Goal: Transaction & Acquisition: Purchase product/service

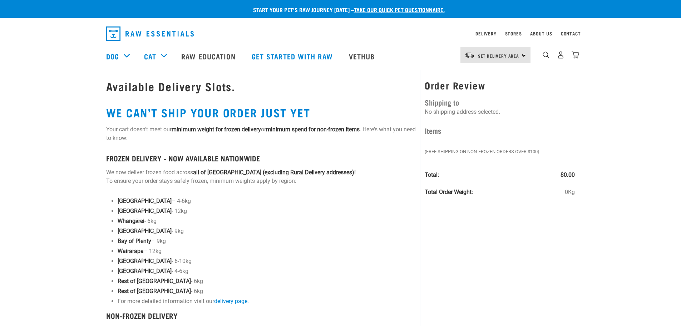
click at [508, 53] on link "Set Delivery Area" at bounding box center [498, 55] width 41 height 11
click at [490, 71] on link "[GEOGRAPHIC_DATA]" at bounding box center [495, 75] width 69 height 16
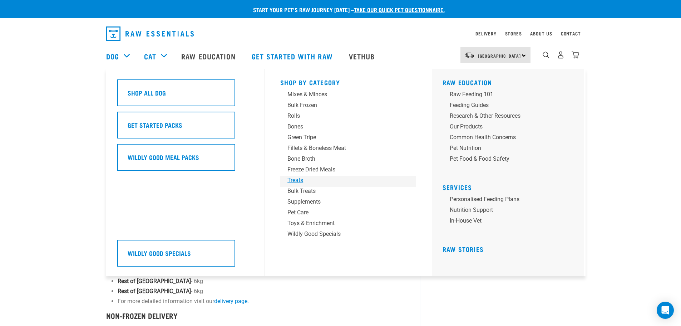
click at [298, 176] on div "Treats" at bounding box center [343, 180] width 112 height 9
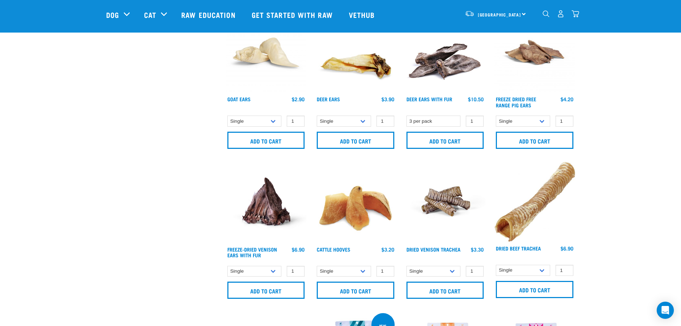
scroll to position [679, 0]
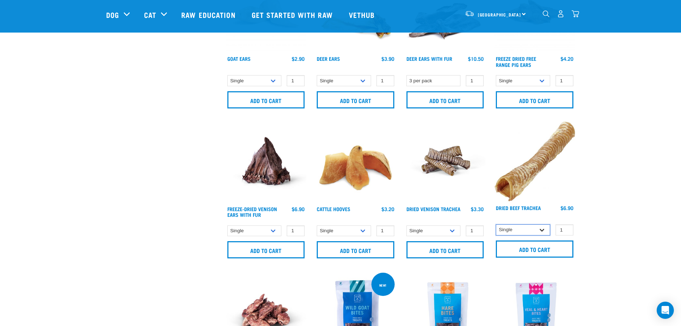
click at [520, 232] on select "Single 10 per pack 25 per pack" at bounding box center [523, 229] width 54 height 11
click at [496, 224] on select "Single 10 per pack 25 per pack" at bounding box center [523, 229] width 54 height 11
click at [519, 232] on select "Single 10 per pack 25 per pack" at bounding box center [523, 229] width 54 height 11
select select "34495"
click at [496, 224] on select "Single 10 per pack 25 per pack" at bounding box center [523, 229] width 54 height 11
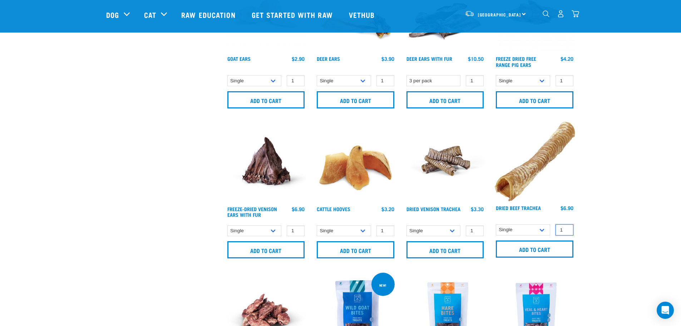
click at [562, 230] on input "1" at bounding box center [565, 229] width 18 height 11
click at [565, 227] on input "2" at bounding box center [565, 229] width 18 height 11
click at [565, 227] on input "3" at bounding box center [565, 229] width 18 height 11
type input "4"
click at [565, 227] on input "4" at bounding box center [565, 229] width 18 height 11
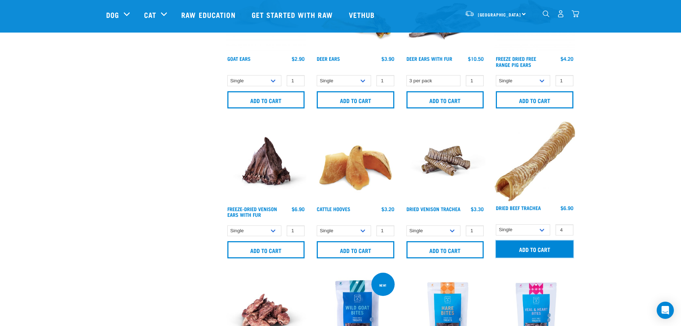
click at [545, 247] on input "Add to cart" at bounding box center [535, 248] width 78 height 17
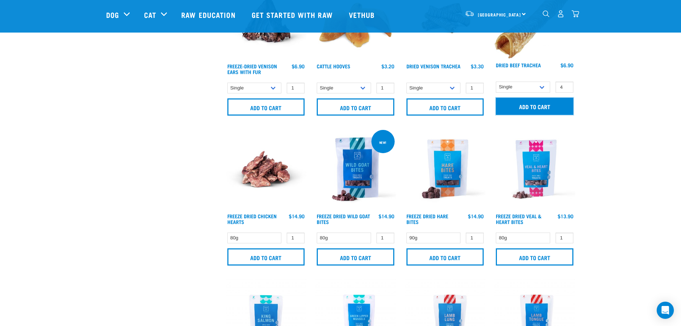
scroll to position [822, 0]
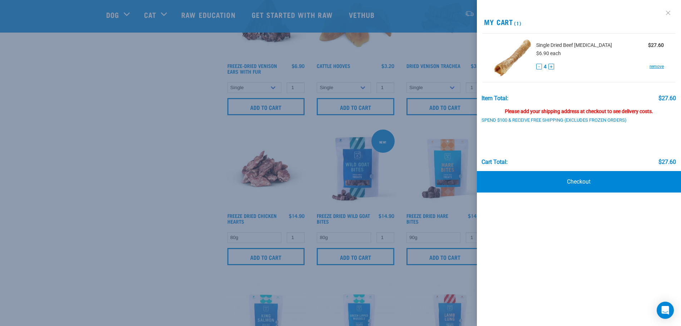
click at [667, 13] on link at bounding box center [668, 12] width 11 height 11
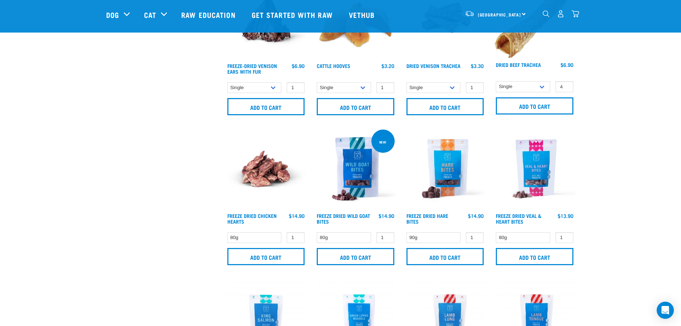
scroll to position [1001, 0]
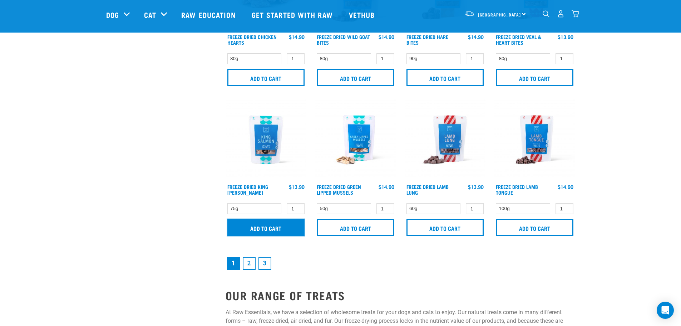
click at [273, 226] on input "Add to cart" at bounding box center [266, 227] width 78 height 17
click at [0, 0] on div at bounding box center [0, 0] width 0 height 0
click at [249, 259] on link "2" at bounding box center [249, 263] width 13 height 13
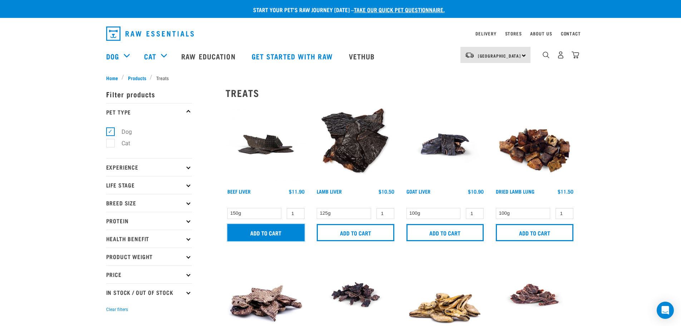
click at [261, 231] on input "Add to cart" at bounding box center [266, 232] width 78 height 17
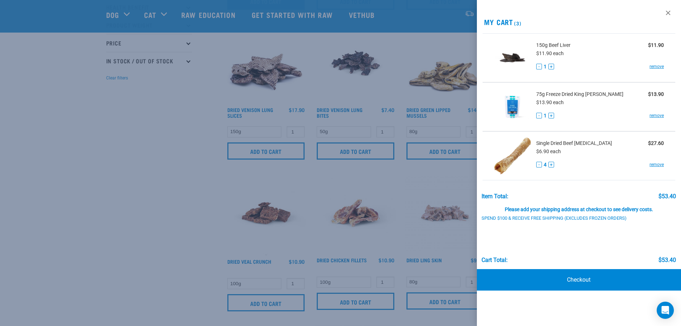
scroll to position [286, 0]
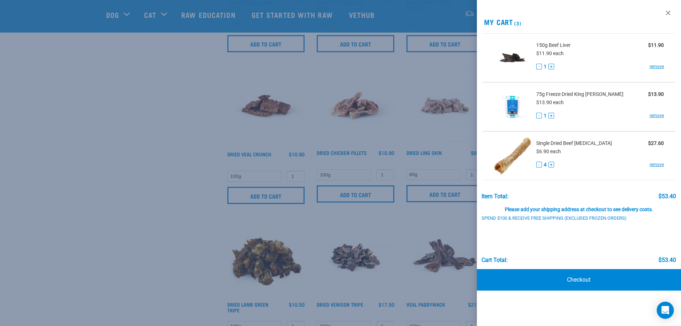
drag, startPoint x: 202, startPoint y: 250, endPoint x: 211, endPoint y: 250, distance: 9.0
click at [211, 250] on div at bounding box center [340, 163] width 681 height 326
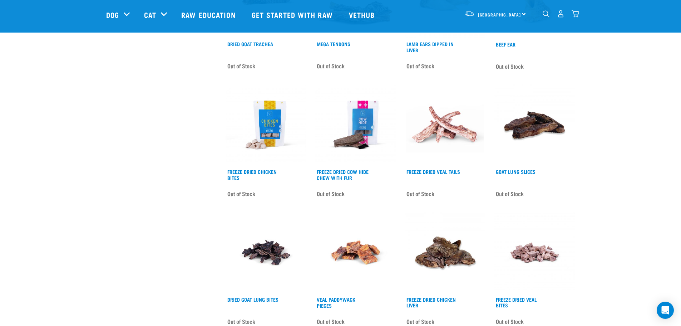
scroll to position [965, 0]
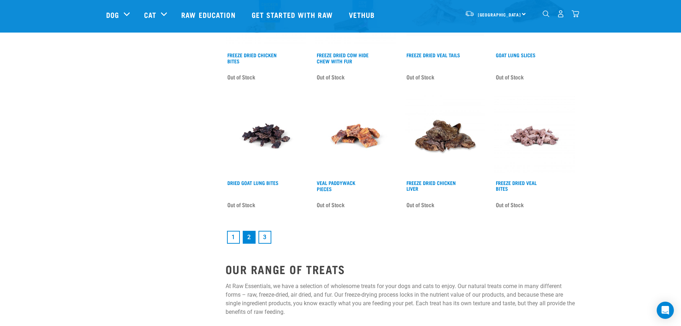
click at [267, 237] on link "3" at bounding box center [265, 237] width 13 height 13
click at [234, 239] on link "1" at bounding box center [233, 237] width 13 height 13
click at [232, 239] on link "1" at bounding box center [233, 237] width 13 height 13
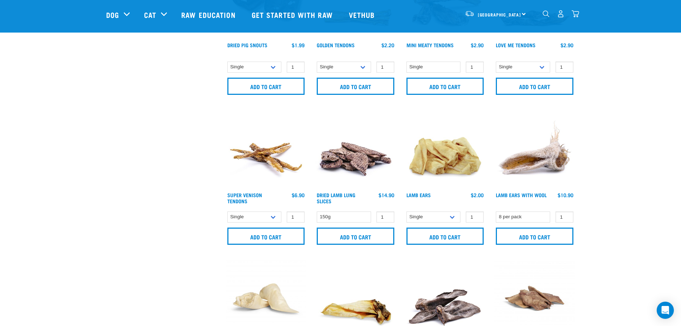
scroll to position [429, 0]
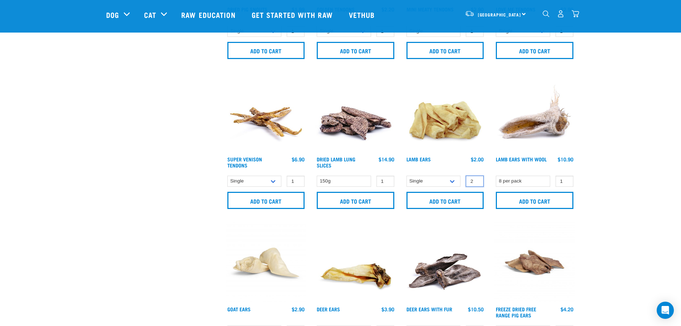
click at [477, 180] on input "2" at bounding box center [475, 181] width 18 height 11
type input "3"
click at [477, 180] on input "3" at bounding box center [475, 181] width 18 height 11
click at [452, 183] on select "Single 10 per pack 1kg" at bounding box center [434, 181] width 54 height 11
select select "800"
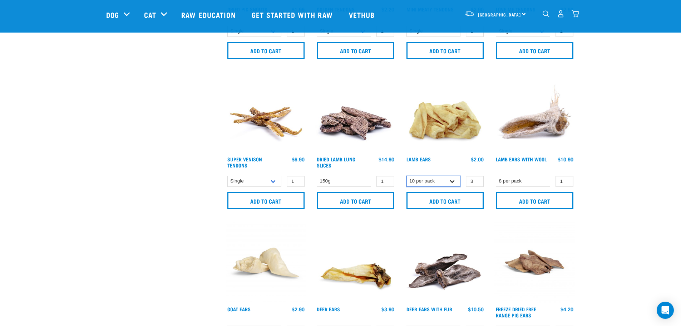
click at [407, 176] on select "Single 10 per pack 1kg" at bounding box center [434, 181] width 54 height 11
click at [476, 183] on input "2" at bounding box center [475, 181] width 18 height 11
type input "1"
click at [476, 183] on input "1" at bounding box center [475, 181] width 18 height 11
click at [433, 196] on input "Add to cart" at bounding box center [446, 200] width 78 height 17
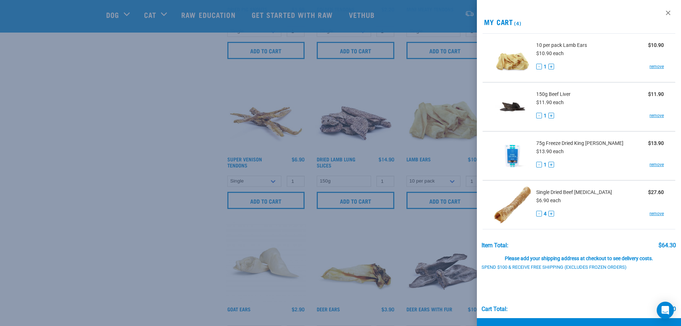
click at [424, 157] on div at bounding box center [340, 163] width 681 height 326
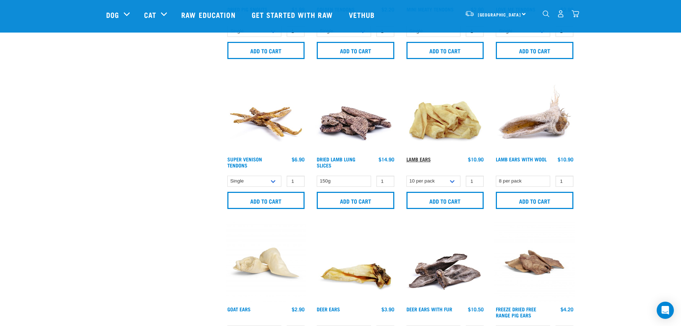
click at [421, 159] on link "Lamb Ears" at bounding box center [419, 159] width 24 height 3
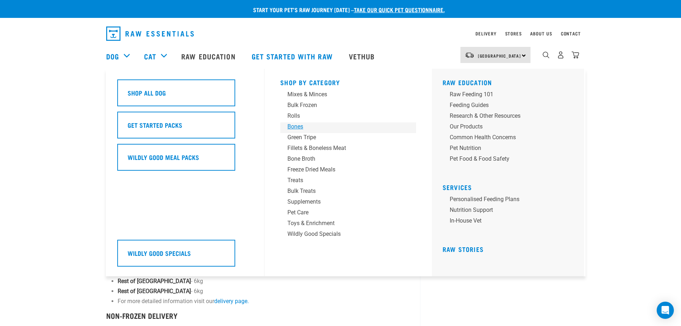
click at [301, 126] on div "Bones" at bounding box center [343, 126] width 112 height 9
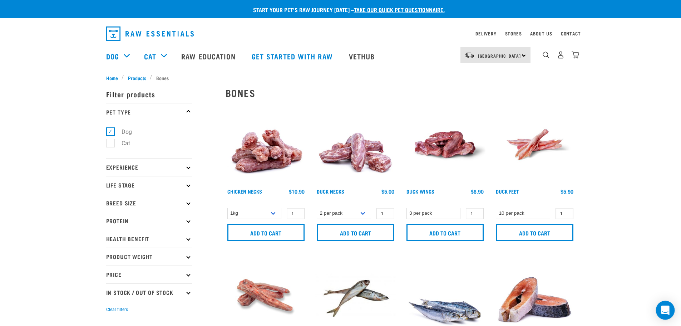
click at [670, 308] on div "Open Intercom Messenger" at bounding box center [665, 310] width 19 height 19
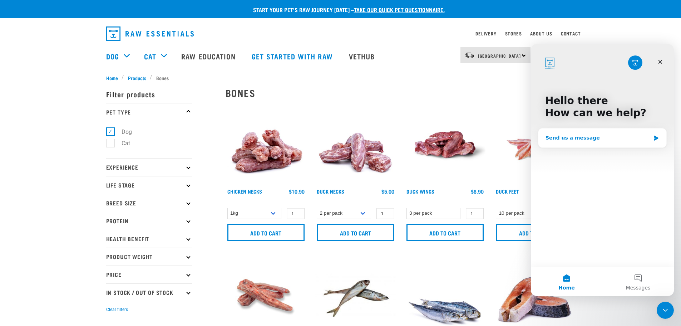
click at [557, 142] on div "Send us a message" at bounding box center [603, 137] width 128 height 19
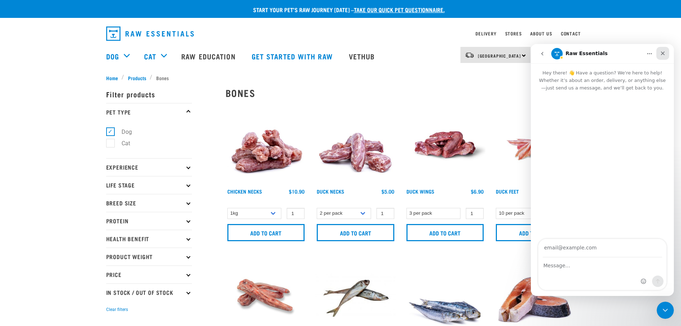
click at [661, 53] on icon "Close" at bounding box center [663, 53] width 6 height 6
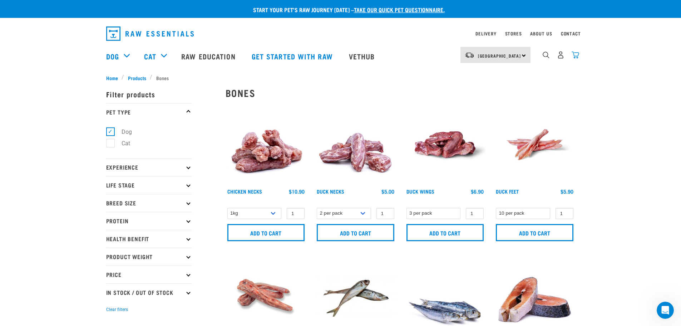
click at [576, 55] on img "dropdown navigation" at bounding box center [576, 55] width 8 height 8
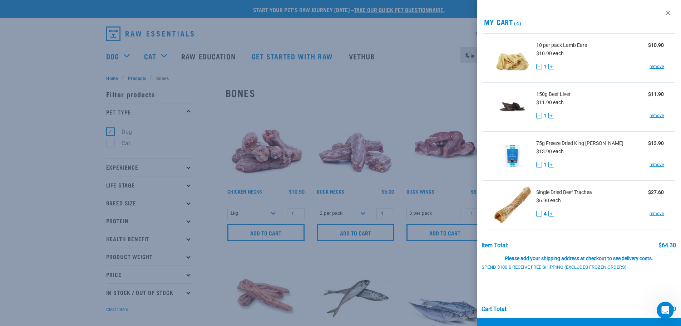
scroll to position [22, 0]
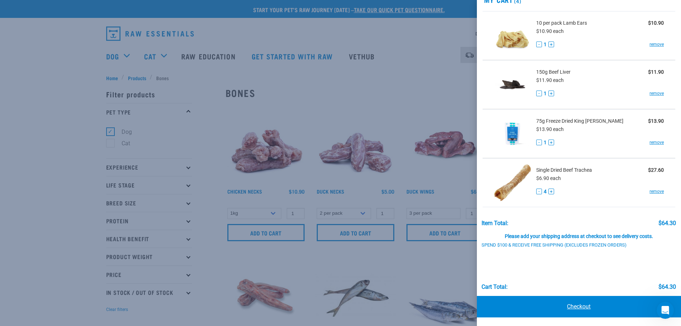
click at [585, 301] on link "Checkout" at bounding box center [579, 306] width 205 height 21
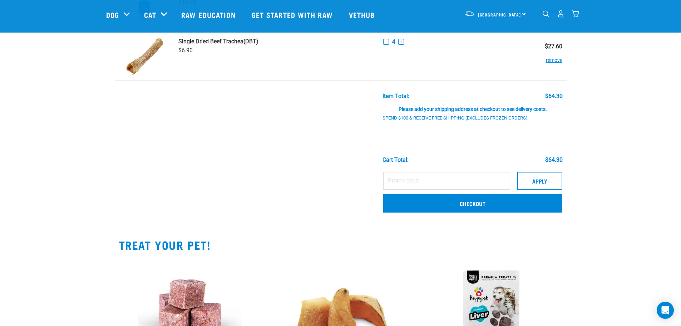
scroll to position [179, 0]
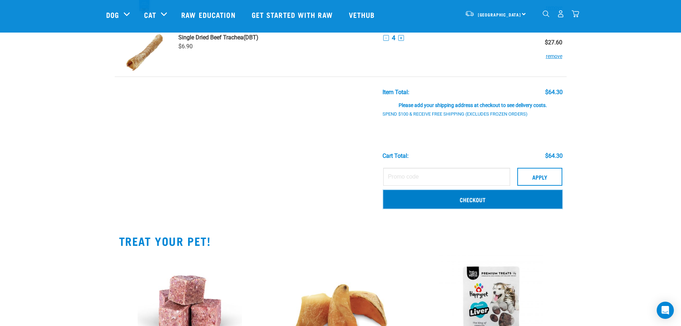
click at [449, 205] on link "Checkout" at bounding box center [472, 199] width 179 height 19
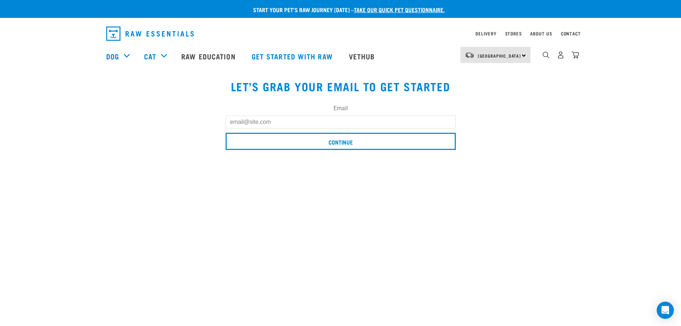
click at [253, 121] on input "Email" at bounding box center [341, 122] width 230 height 13
type input "[PERSON_NAME][EMAIL_ADDRESS][PERSON_NAME][DOMAIN_NAME]"
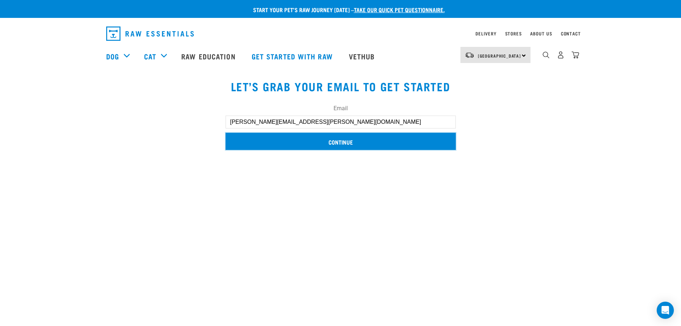
click at [254, 148] on input "Continue" at bounding box center [341, 141] width 230 height 17
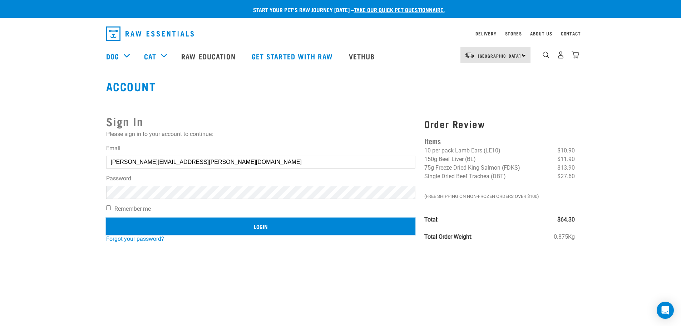
click at [271, 225] on input "Login" at bounding box center [261, 225] width 310 height 17
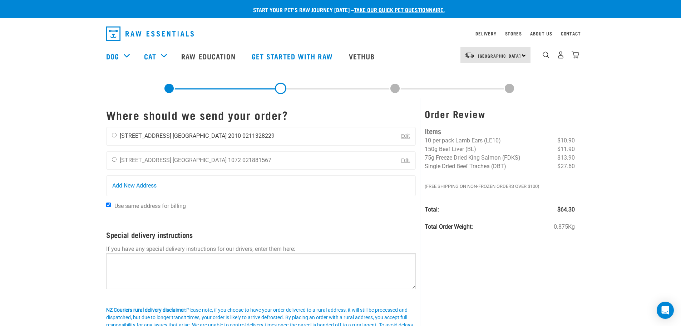
click at [159, 138] on li "[STREET_ADDRESS]" at bounding box center [145, 135] width 51 height 7
click at [116, 135] on input "radio" at bounding box center [114, 135] width 5 height 5
radio input "true"
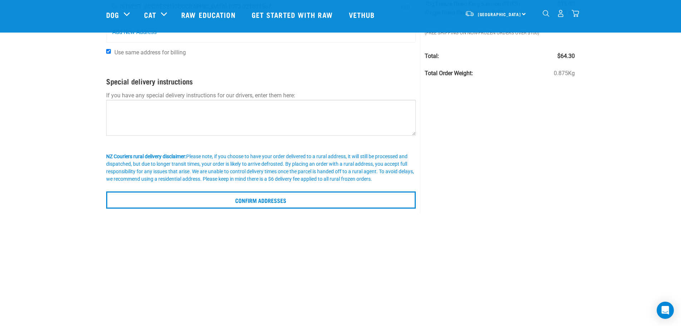
scroll to position [107, 0]
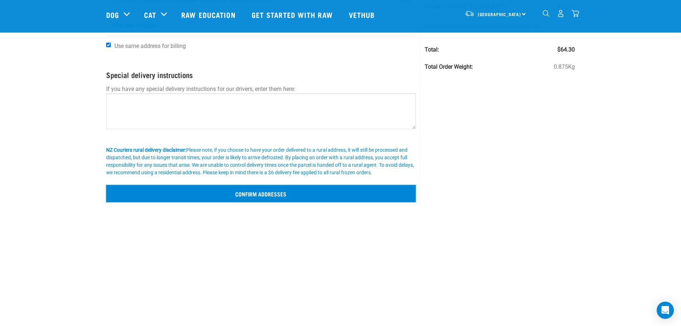
click at [261, 197] on input "Confirm addresses" at bounding box center [261, 193] width 310 height 17
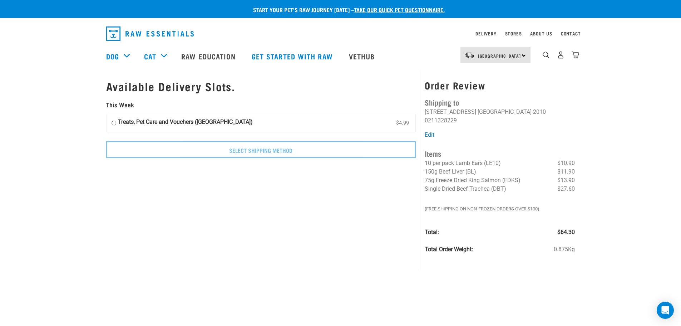
click at [158, 126] on strong "Treats, Pet Care and Vouchers ([GEOGRAPHIC_DATA])" at bounding box center [185, 123] width 135 height 11
click at [116, 126] on input "Treats, Pet Care and Vouchers ([GEOGRAPHIC_DATA]) $4.99" at bounding box center [114, 123] width 5 height 11
radio input "true"
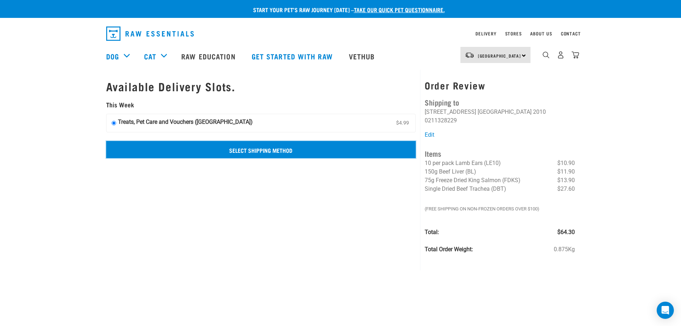
click at [186, 153] on input "Select Shipping Method" at bounding box center [261, 149] width 310 height 17
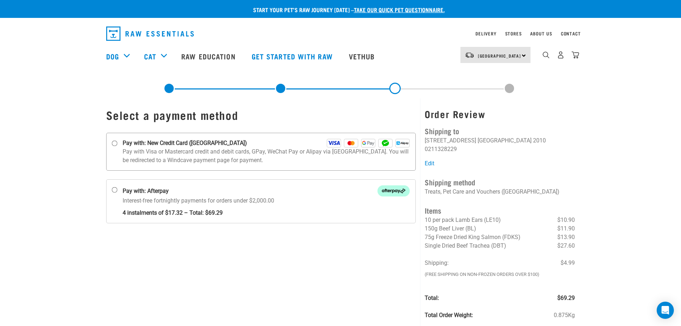
click at [146, 147] on p "Pay with Visa or Mastercard credit and debit cards, GPay, WeChat Pay or Alipay …" at bounding box center [266, 155] width 287 height 17
click at [117, 146] on input "Pay with: New Credit Card ([GEOGRAPHIC_DATA])" at bounding box center [115, 144] width 6 height 6
radio input "true"
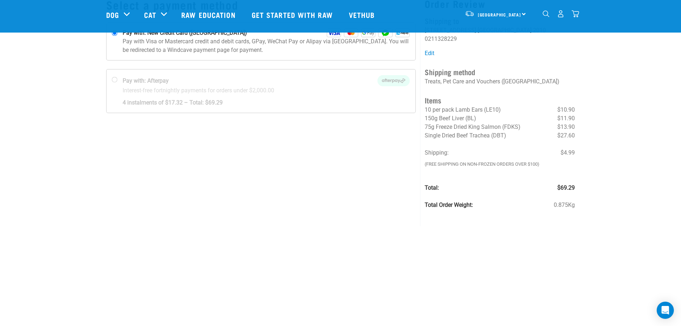
scroll to position [143, 0]
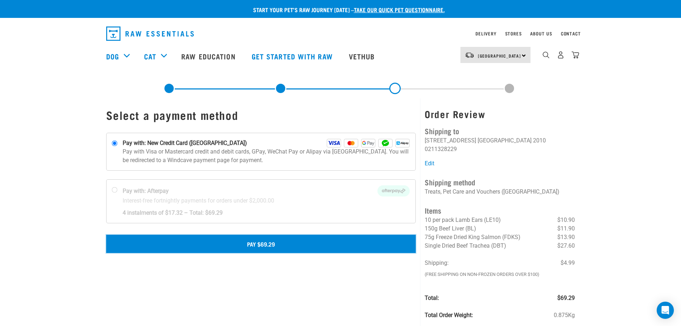
click at [286, 246] on button "Pay $69.29" at bounding box center [261, 244] width 310 height 18
